Goal: Task Accomplishment & Management: Manage account settings

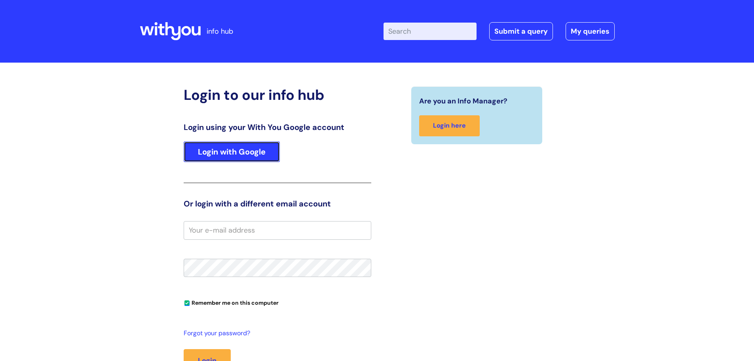
click at [250, 148] on link "Login with Google" at bounding box center [232, 151] width 96 height 21
